Goal: Task Accomplishment & Management: Complete application form

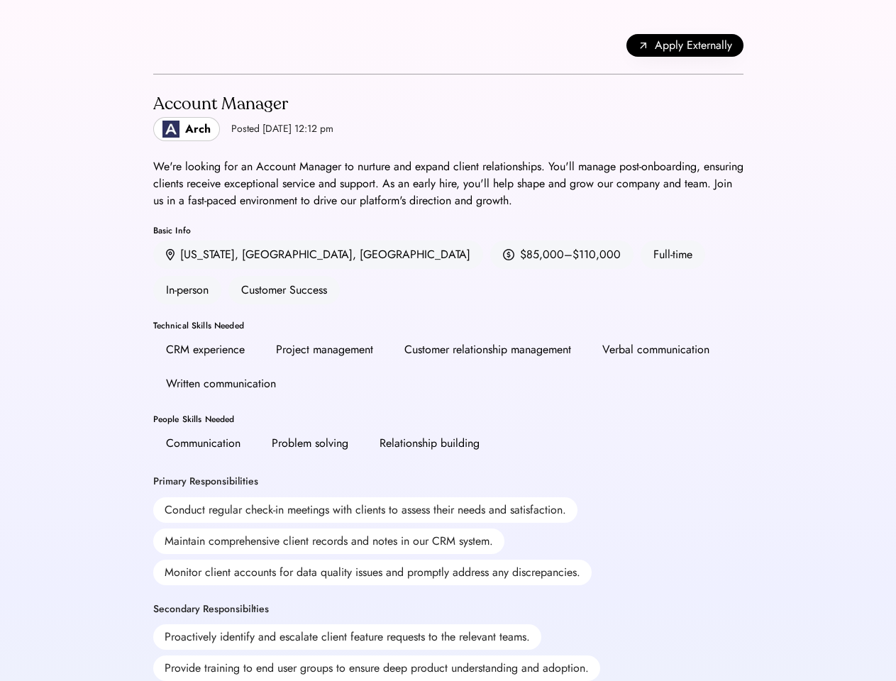
click at [448, 341] on div "CRM experience Project management Customer relationship management Verbal commu…" at bounding box center [448, 367] width 590 height 62
click at [448, 45] on div "Apply Externally" at bounding box center [448, 45] width 590 height 57
click at [685, 45] on span "Apply Externally" at bounding box center [693, 45] width 77 height 17
click at [448, 377] on div "Account Manager Arch Posted [DATE] 12:12 pm We're looking for an Account Manage…" at bounding box center [448, 619] width 590 height 1091
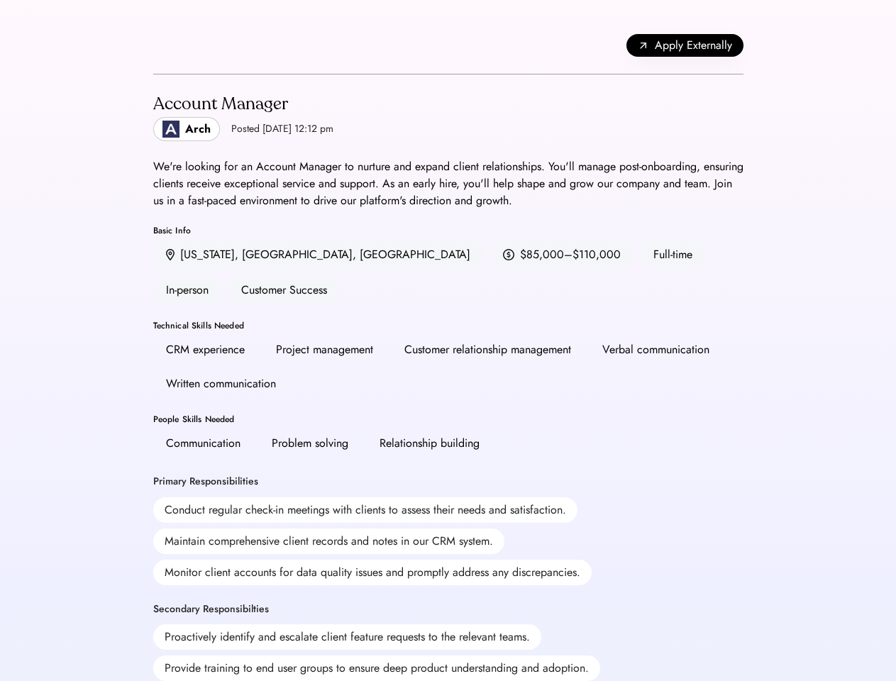
click at [448, 377] on div "Account Manager Arch Posted [DATE] 12:12 pm We're looking for an Account Manage…" at bounding box center [448, 619] width 590 height 1091
click at [448, 116] on div "Account Manager Arch Posted [DATE] 12:12 pm" at bounding box center [448, 117] width 590 height 50
click at [255, 116] on h2 "Account Manager" at bounding box center [243, 105] width 180 height 26
click at [255, 104] on div "Account Manager" at bounding box center [243, 104] width 180 height 23
click at [255, 129] on div "Posted [DATE] 12:12 pm" at bounding box center [282, 129] width 102 height 14
